Goal: Obtain resource: Download file/media

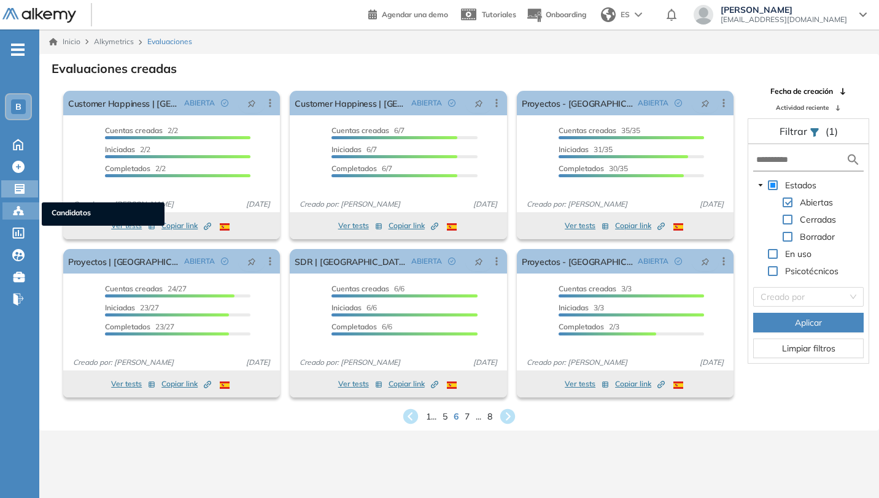
click at [13, 213] on icon at bounding box center [18, 211] width 12 height 12
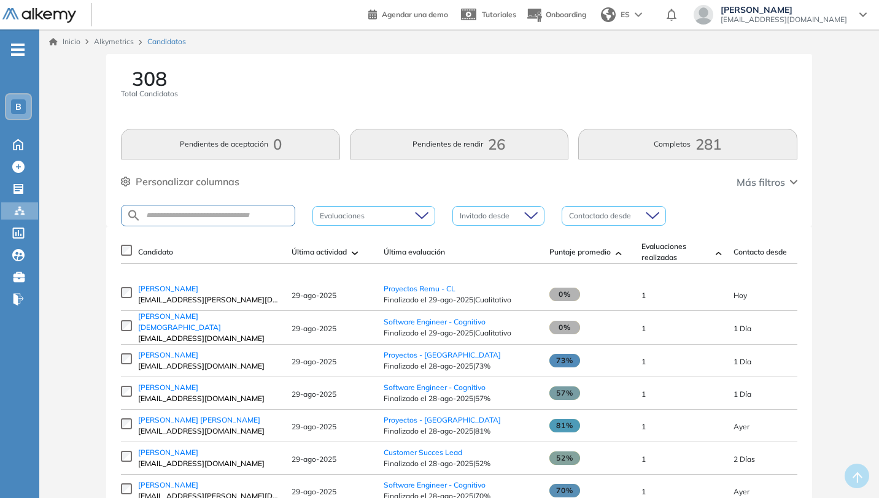
click at [266, 222] on div at bounding box center [208, 215] width 174 height 21
click at [266, 219] on input "text" at bounding box center [217, 215] width 153 height 9
type input "******"
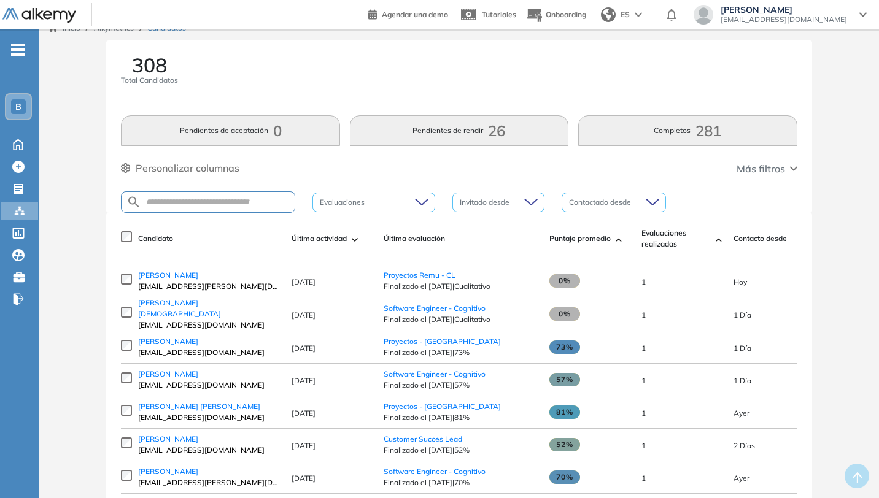
scroll to position [15, 0]
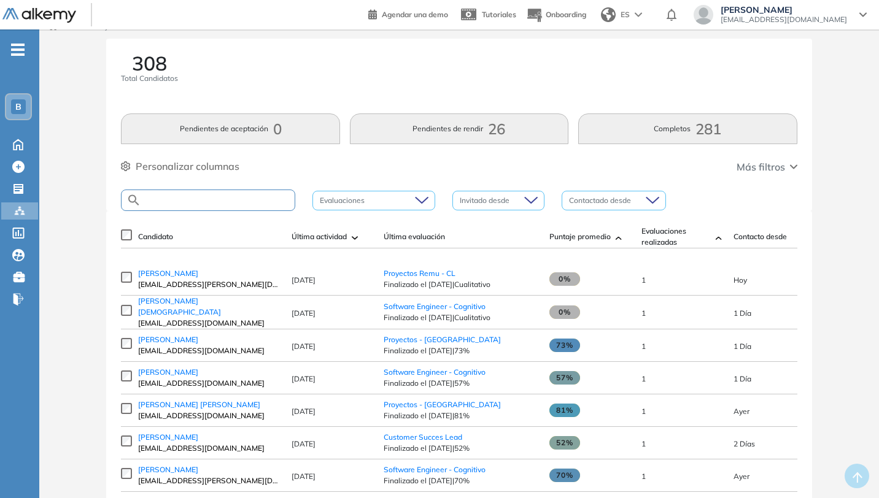
click at [208, 202] on input "text" at bounding box center [217, 200] width 153 height 9
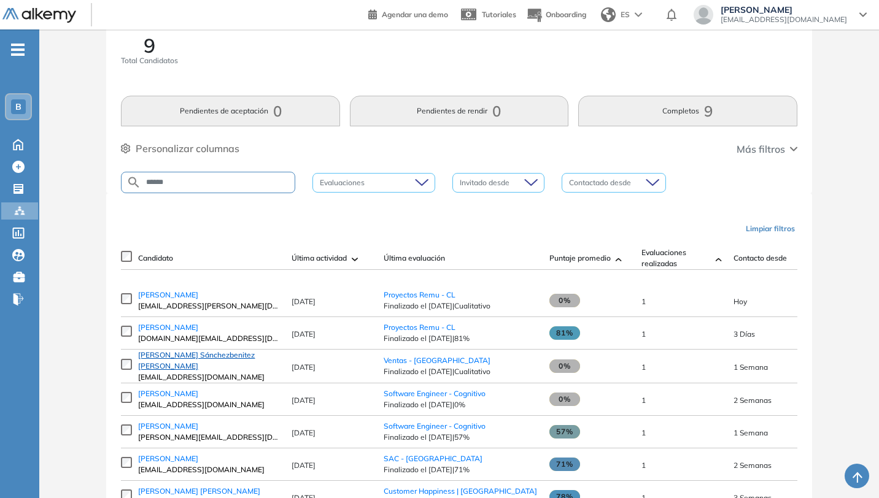
scroll to position [0, 0]
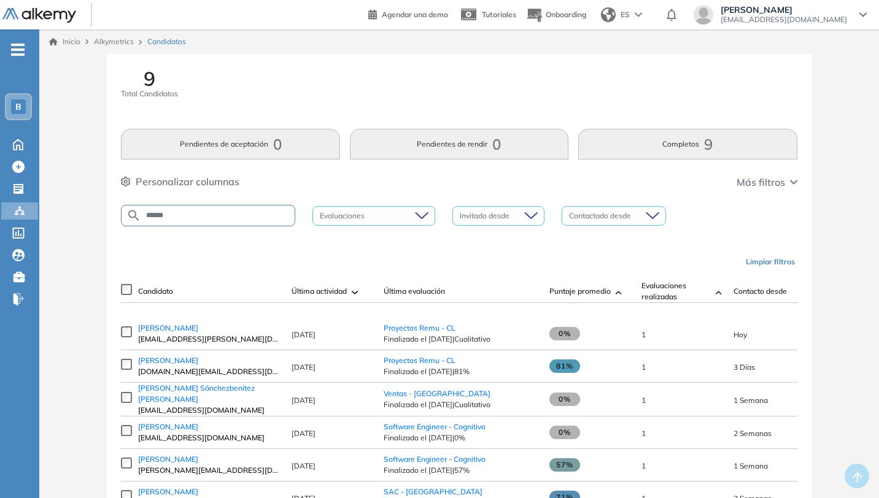
drag, startPoint x: 197, startPoint y: 214, endPoint x: 113, endPoint y: 214, distance: 84.1
click at [113, 214] on div "9 Total Candidatos Pendientes de aceptación 0 Pendientes de rendir 0 Completos …" at bounding box center [458, 140] width 705 height 172
type input "******"
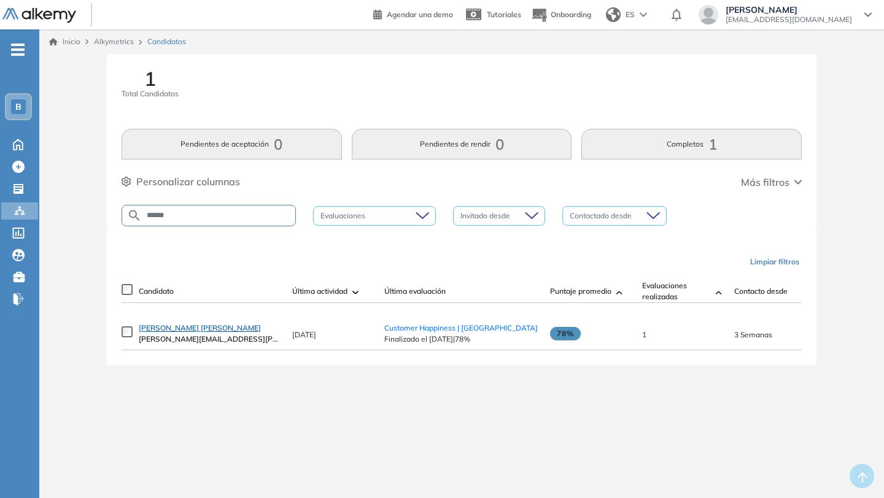
click at [209, 333] on span "[PERSON_NAME] [PERSON_NAME]" at bounding box center [200, 327] width 122 height 9
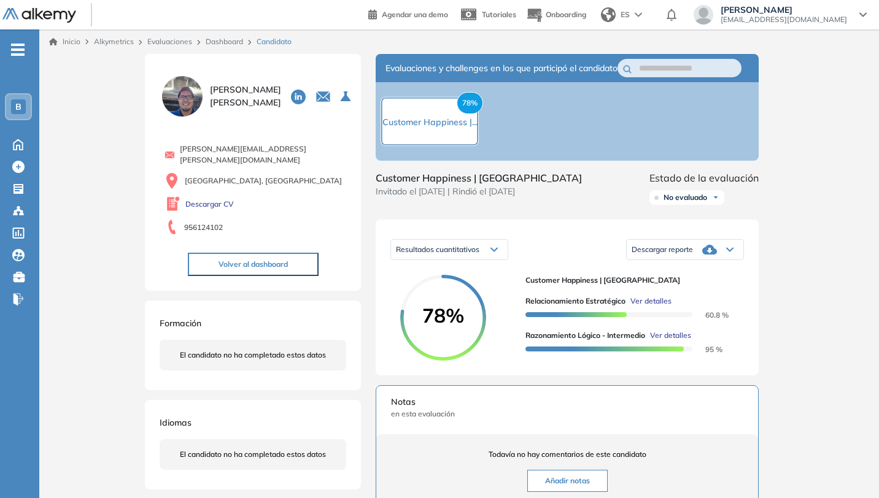
click at [730, 262] on div "Descargar reporte" at bounding box center [685, 249] width 117 height 25
click at [671, 302] on li "Descargar informe resumido" at bounding box center [677, 296] width 91 height 12
